Goal: Task Accomplishment & Management: Use online tool/utility

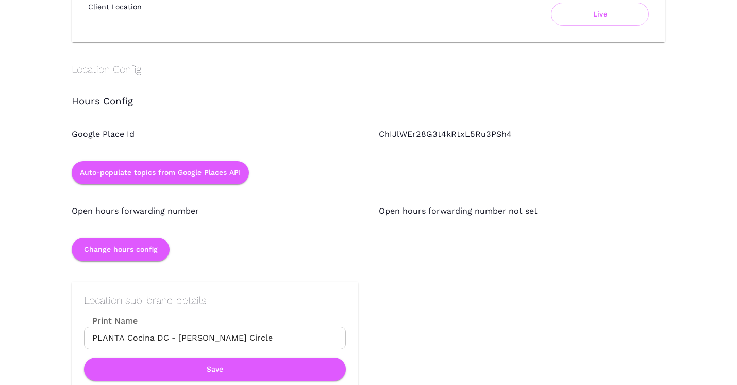
scroll to position [860, 0]
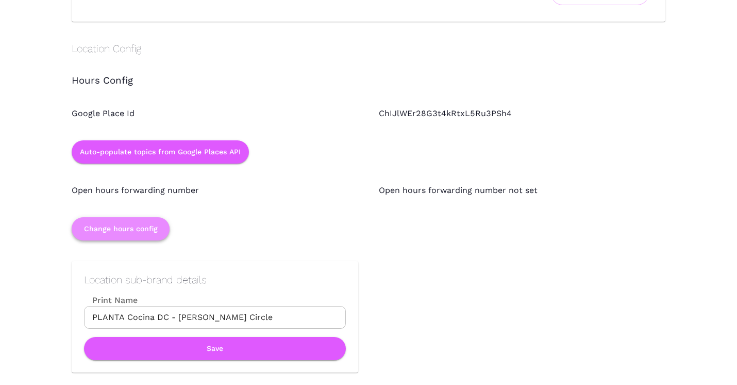
click at [139, 230] on button "Change hours config" at bounding box center [121, 228] width 98 height 23
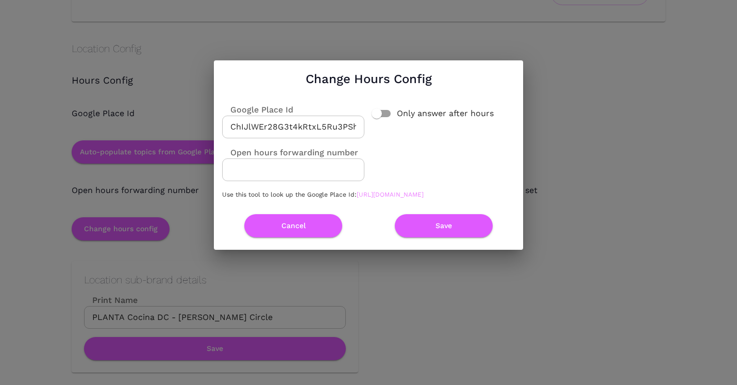
click at [357, 197] on link "[URL][DOMAIN_NAME]" at bounding box center [390, 194] width 67 height 7
click at [335, 119] on input "ChIJlWEr28G3t4kRtxL5Ru3PSh4" at bounding box center [293, 126] width 142 height 23
click at [315, 232] on button "Cancel" at bounding box center [293, 225] width 98 height 23
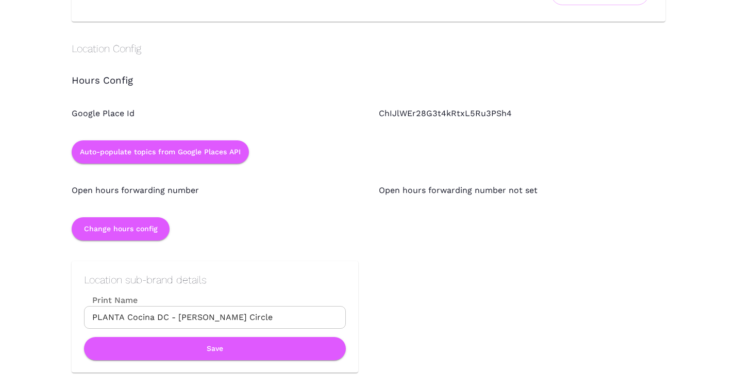
drag, startPoint x: 216, startPoint y: 155, endPoint x: 183, endPoint y: 231, distance: 83.6
click at [194, 225] on div "Hours Config Google Place Id ChIJlWEr28G3t4kRtxL5Ru3PSh4 Auto-populate topics f…" at bounding box center [358, 148] width 614 height 186
click at [161, 230] on button "Change hours config" at bounding box center [121, 228] width 98 height 23
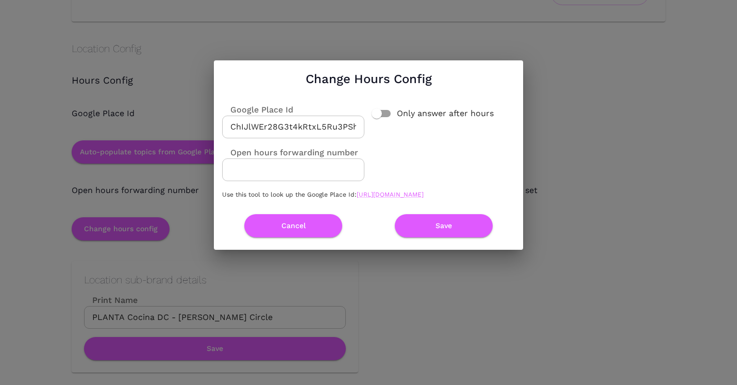
click at [316, 121] on input "ChIJlWEr28G3t4kRtxL5Ru3PSh4" at bounding box center [293, 126] width 142 height 23
paste input "TS2ac_q3t4kRYIlCRzGad1Y"
type input "ChIJTS2ac_q3t4kRYIlCRzGad1Y"
click at [435, 223] on button "Save" at bounding box center [444, 225] width 98 height 23
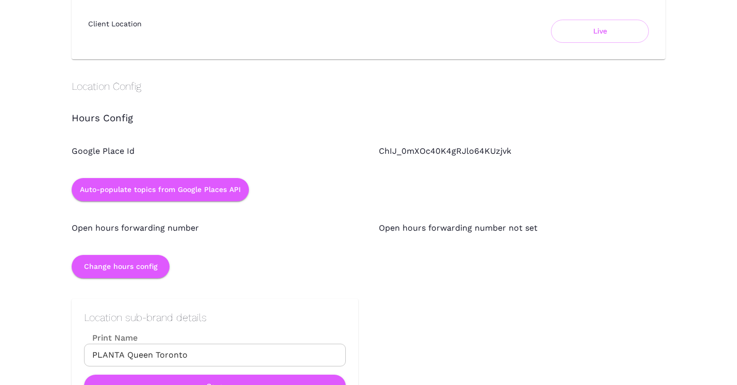
scroll to position [825, 0]
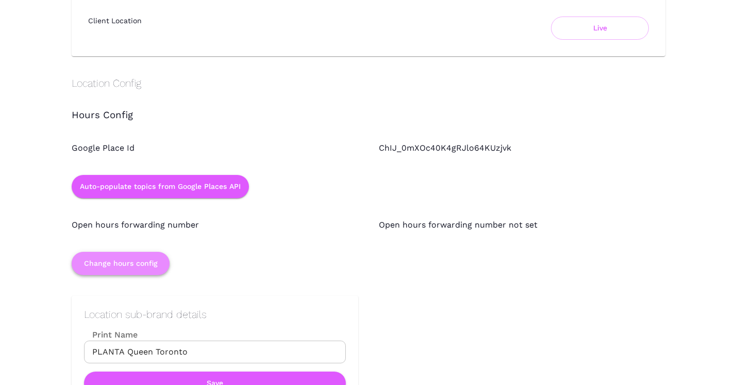
click at [151, 265] on button "Change hours config" at bounding box center [121, 263] width 98 height 23
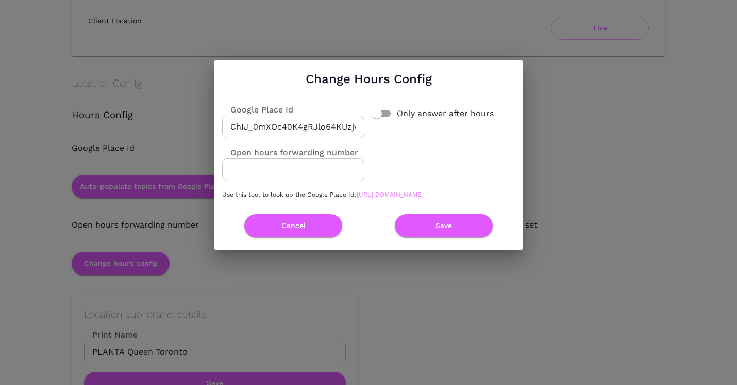
click at [357, 198] on link "[URL][DOMAIN_NAME]" at bounding box center [390, 194] width 67 height 7
click at [329, 233] on button "Cancel" at bounding box center [293, 225] width 98 height 23
